Goal: Transaction & Acquisition: Purchase product/service

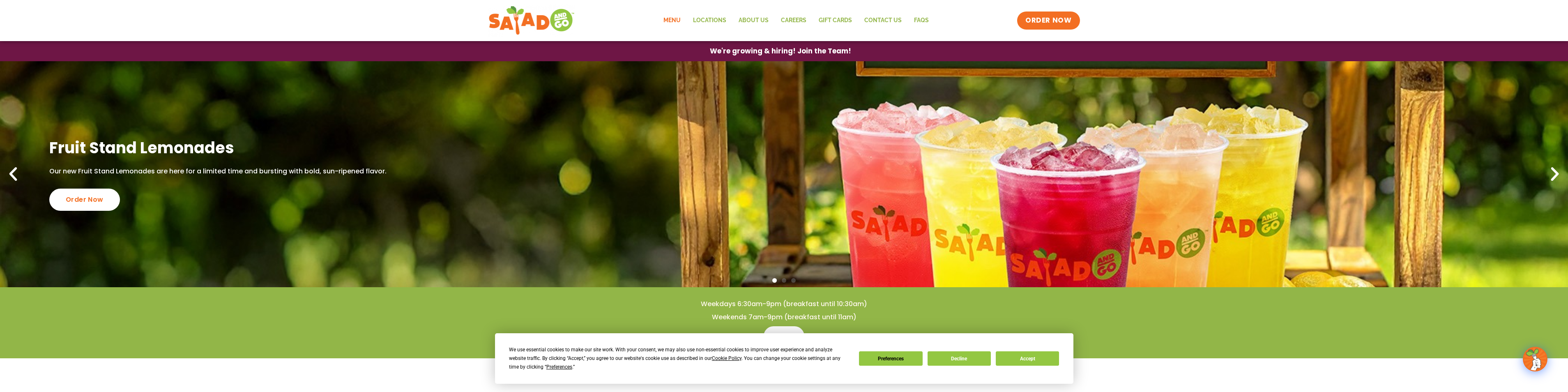
click at [664, 24] on link "Menu" at bounding box center [672, 20] width 29 height 19
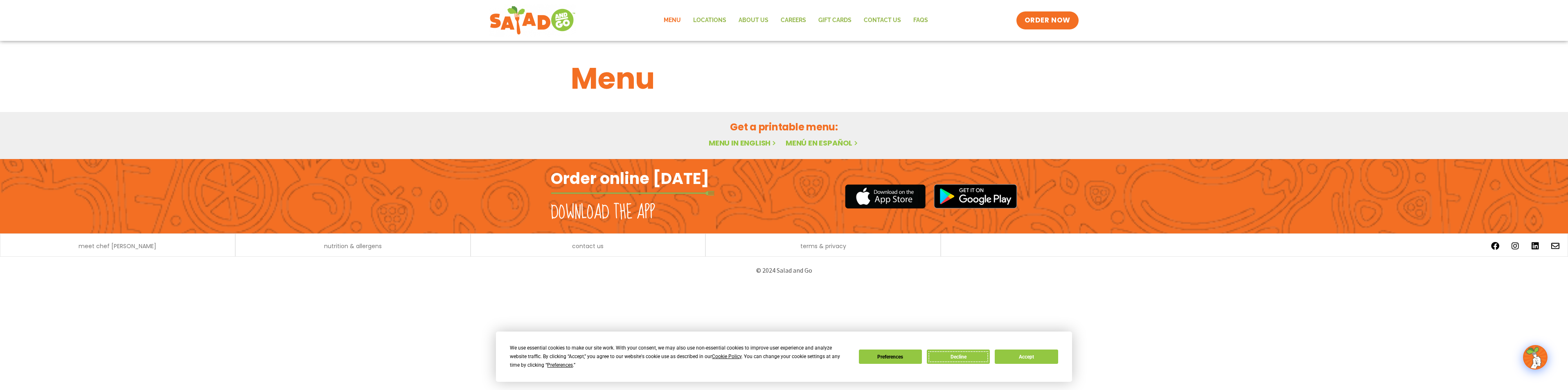
click at [965, 359] on button "Decline" at bounding box center [959, 357] width 63 height 15
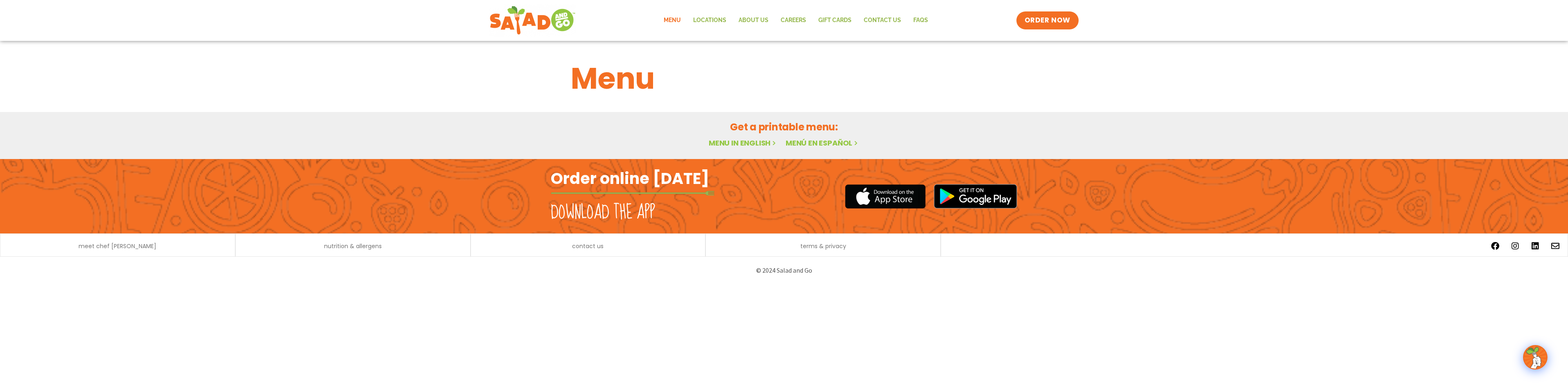
click at [193, 252] on div "meet chef [PERSON_NAME]" at bounding box center [117, 245] width 236 height 23
click at [680, 25] on link "Menu" at bounding box center [672, 20] width 29 height 19
click at [737, 138] on div "Get a printable menu: Menu in English Menú en español" at bounding box center [784, 134] width 446 height 29
click at [737, 142] on link "Menu in English" at bounding box center [743, 143] width 69 height 10
click at [771, 143] on icon at bounding box center [774, 142] width 7 height 7
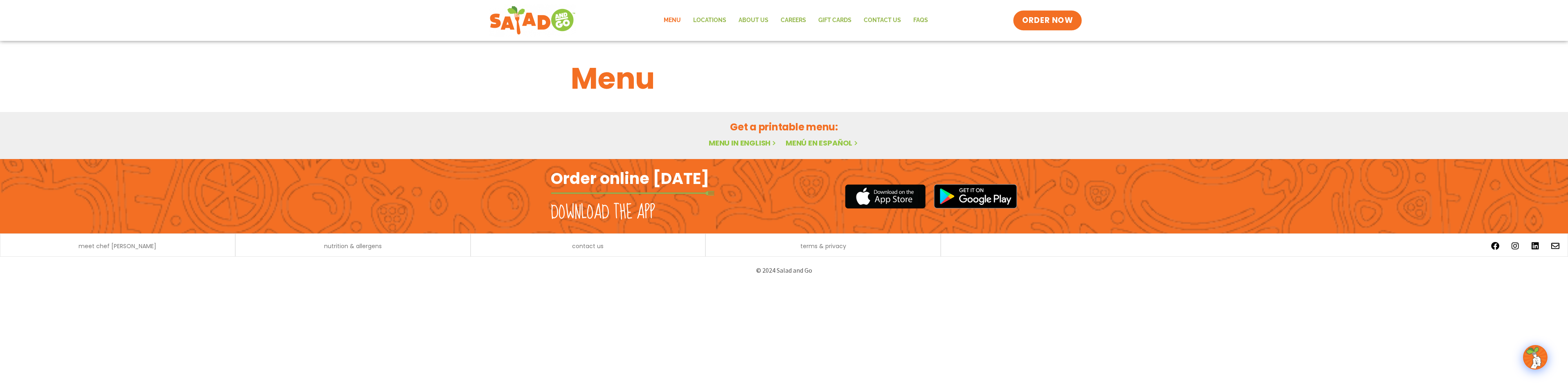
click at [1065, 24] on span "ORDER NOW" at bounding box center [1047, 20] width 51 height 10
